Goal: Information Seeking & Learning: Find specific fact

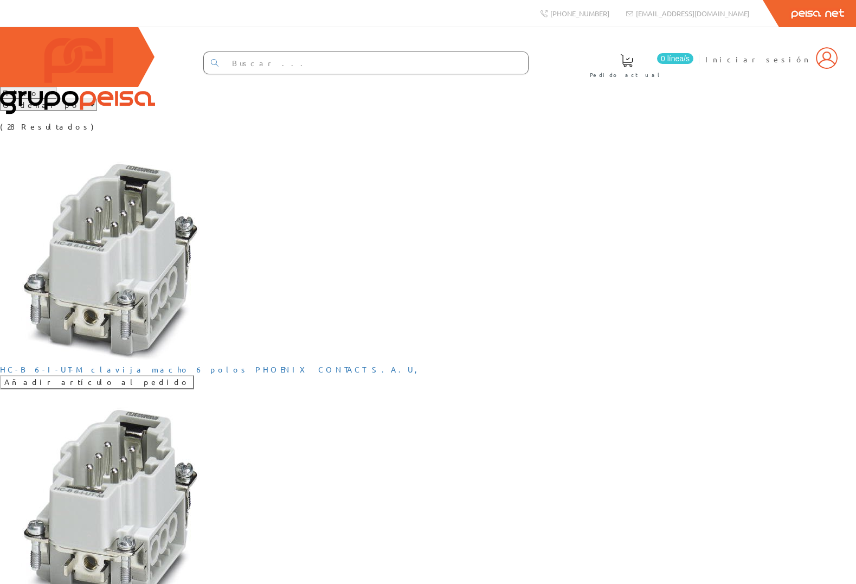
click at [56, 99] on select "Filtros Tipo 1 Tipo 2 Tipo 3" at bounding box center [28, 93] width 56 height 12
click at [97, 111] on select "Ordenar por Tipo 1 Tipo 2 Tipo 3" at bounding box center [48, 105] width 97 height 12
drag, startPoint x: 746, startPoint y: 145, endPoint x: 843, endPoint y: 145, distance: 96.5
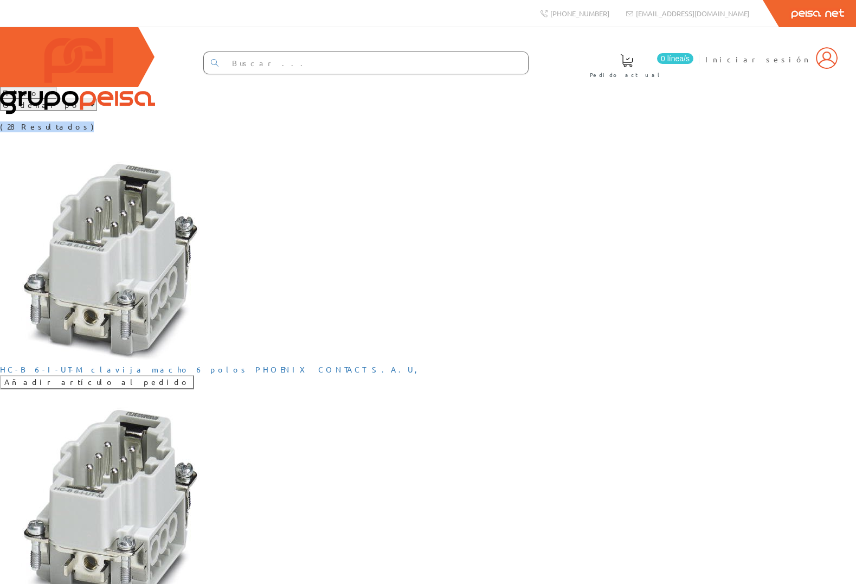
drag, startPoint x: 841, startPoint y: 157, endPoint x: 661, endPoint y: 156, distance: 180.0
click at [661, 132] on div "Filtros Tipo 1 Tipo 2 Tipo 3 Ordenar por Tipo 1 Tipo 2 Tipo 3 (28 Resultados)" at bounding box center [428, 110] width 856 height 46
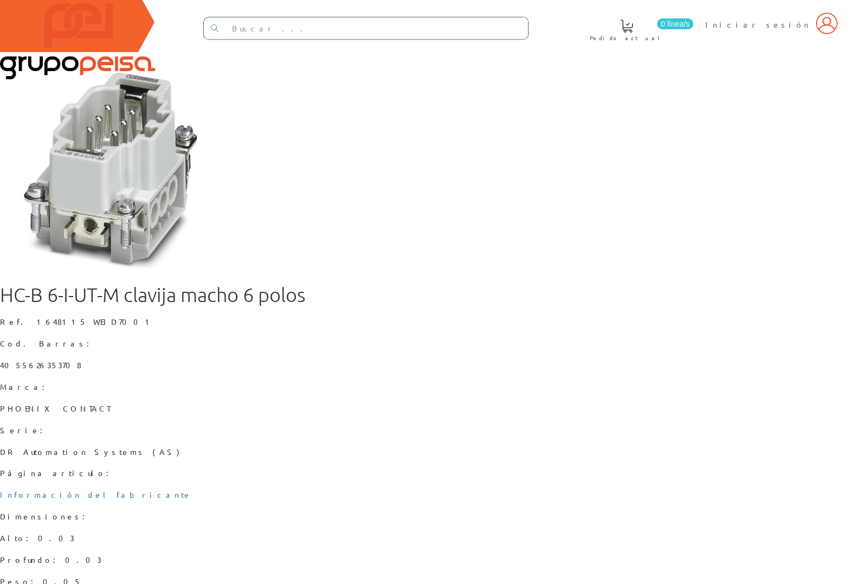
scroll to position [66, 0]
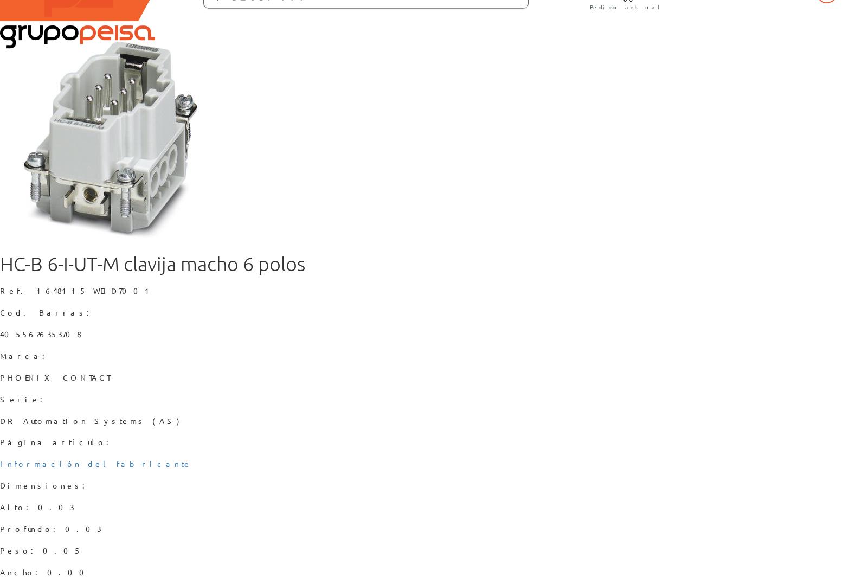
type input "1"
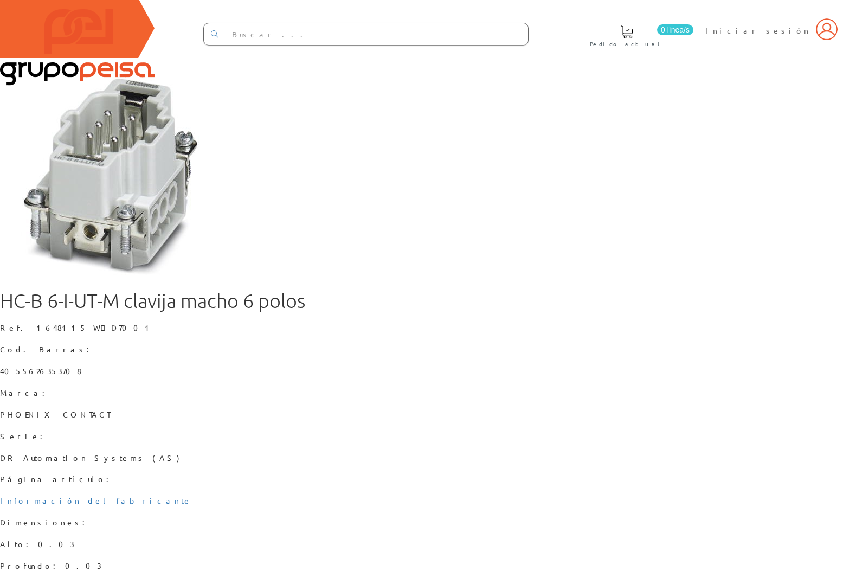
scroll to position [0, 0]
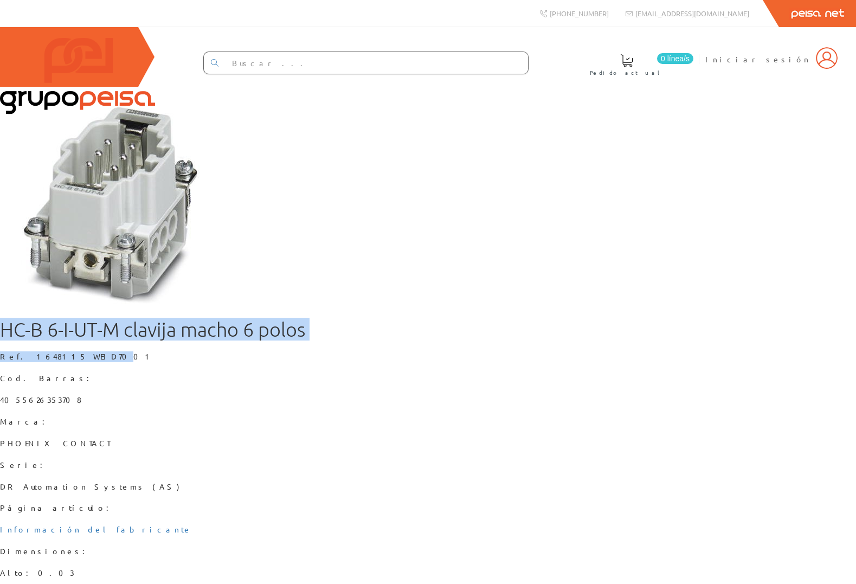
drag, startPoint x: 422, startPoint y: 192, endPoint x: 572, endPoint y: 258, distance: 163.9
click at [569, 258] on div "HC-B 6-I-UT-M clavija macho 6 polos Ref. 1648115 WEID7001 Cod. Barras: 40556263…" at bounding box center [428, 433] width 856 height 693
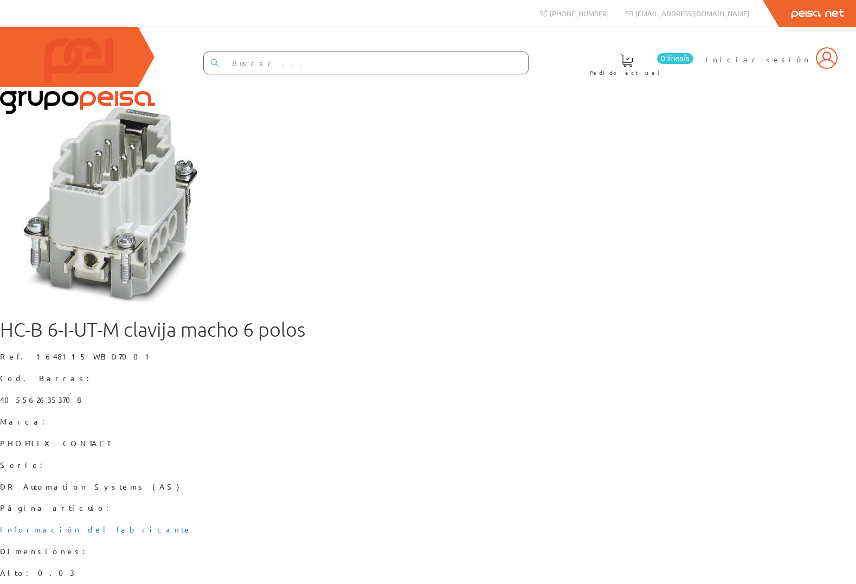
click at [677, 416] on div "Marca: PHOENIX CONTACT" at bounding box center [428, 432] width 856 height 33
